Goal: Task Accomplishment & Management: Manage account settings

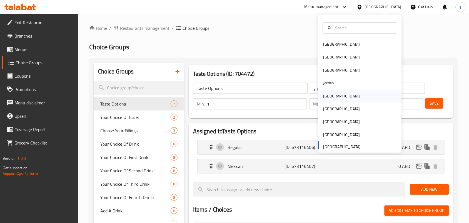
click at [333, 92] on div "[GEOGRAPHIC_DATA]" at bounding box center [342, 96] width 46 height 13
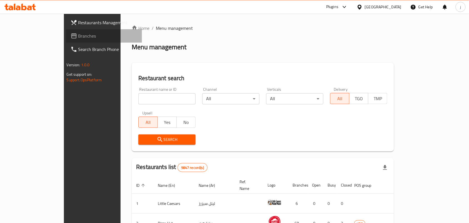
click at [66, 39] on link "Branches" at bounding box center [104, 35] width 76 height 13
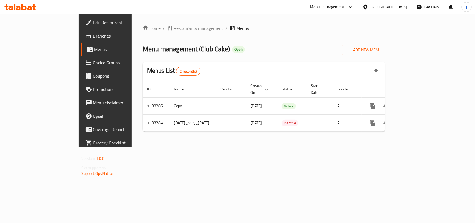
click at [93, 63] on span "Choice Groups" at bounding box center [123, 62] width 60 height 7
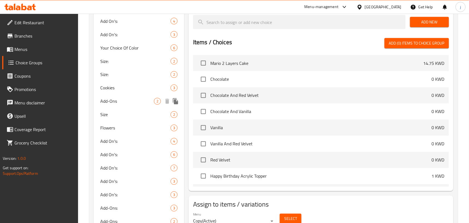
scroll to position [243, 0]
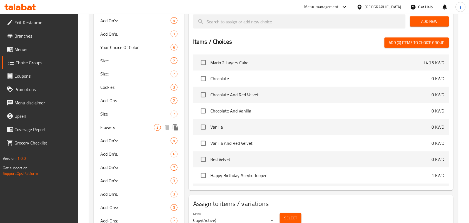
click at [126, 125] on span "Flowers" at bounding box center [127, 127] width 54 height 7
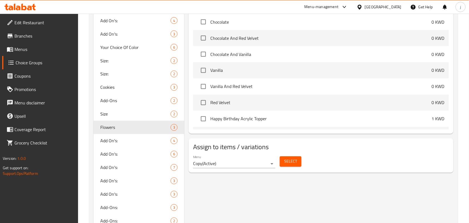
type input "Flowers"
type input "زهور"
type input "0"
type input "3"
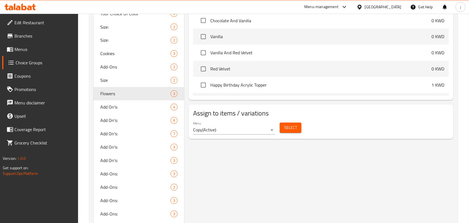
scroll to position [278, 0]
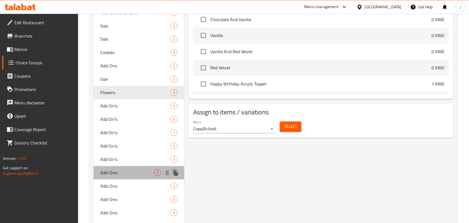
click at [107, 172] on span "Add-Ons:" at bounding box center [127, 172] width 54 height 7
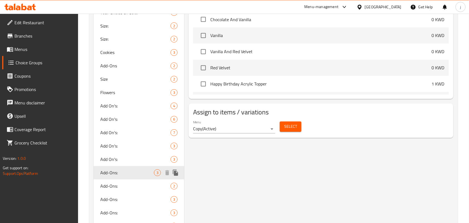
type input "Add-Ons:"
type input "الإضافات:"
type input "0"
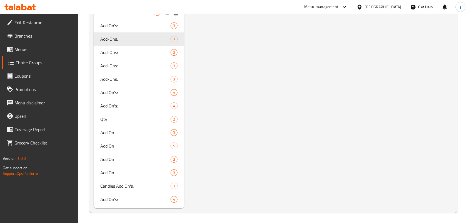
scroll to position [238, 0]
